Goal: Task Accomplishment & Management: Use online tool/utility

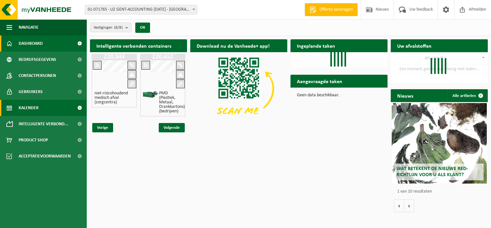
click at [33, 111] on span "Kalender" at bounding box center [29, 108] width 20 height 16
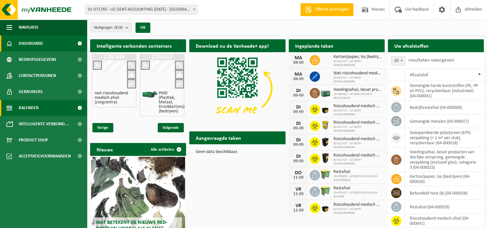
click at [36, 110] on span "Kalender" at bounding box center [29, 108] width 20 height 16
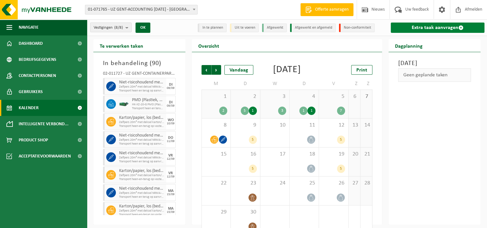
click at [435, 29] on link "Extra taak aanvragen" at bounding box center [437, 28] width 94 height 10
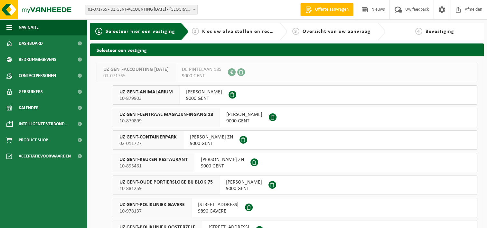
click at [211, 132] on div "CORNEEL HEYMANSLAAN ZN 9000 GENT" at bounding box center [211, 140] width 56 height 19
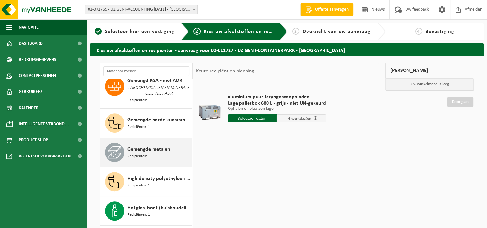
scroll to position [322, 0]
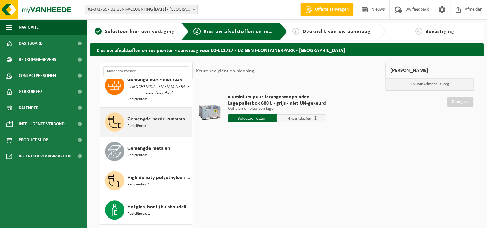
click at [150, 117] on span "Gemengde harde kunststoffen (PE, PP en PVC), recycleerbaar (industrieel)" at bounding box center [158, 119] width 63 height 8
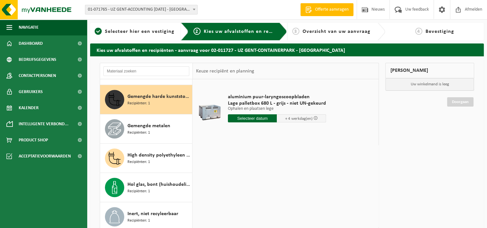
scroll to position [347, 0]
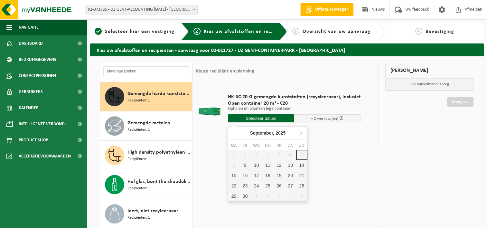
click at [270, 119] on input "text" at bounding box center [261, 118] width 66 height 8
click at [253, 164] on div "10" at bounding box center [256, 165] width 11 height 10
type input "Van 2025-09-10"
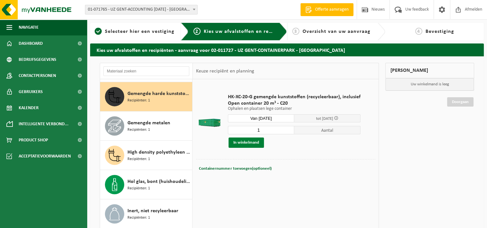
click at [249, 142] on button "In winkelmand" at bounding box center [245, 142] width 35 height 10
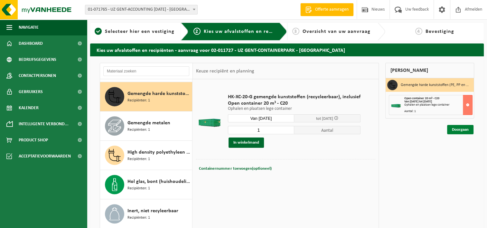
click at [460, 129] on link "Doorgaan" at bounding box center [460, 129] width 26 height 9
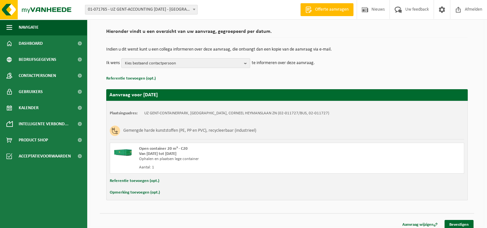
scroll to position [48, 0]
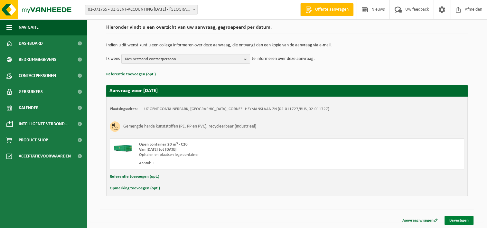
click at [457, 218] on link "Bevestigen" at bounding box center [458, 219] width 29 height 9
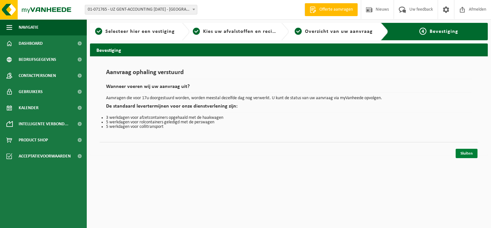
click at [470, 155] on link "Sluiten" at bounding box center [467, 153] width 22 height 9
